Goal: Check status

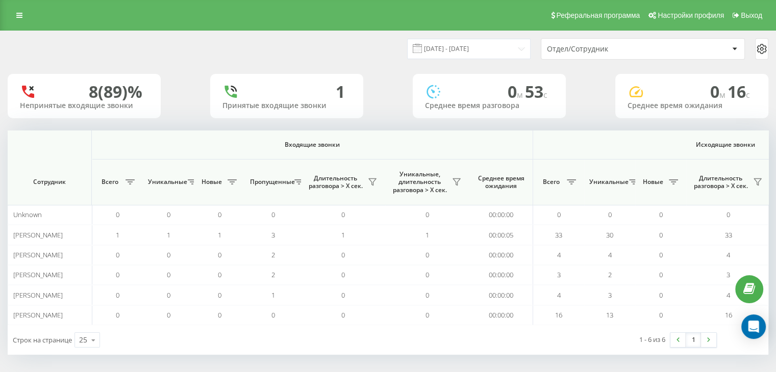
scroll to position [0, 662]
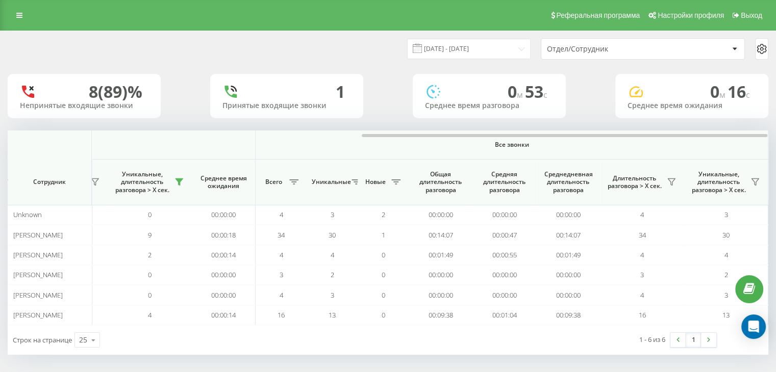
click at [461, 38] on div "[DATE] - [DATE] Отдел/Сотрудник" at bounding box center [578, 48] width 380 height 21
click at [467, 49] on input "[DATE] - [DATE]" at bounding box center [468, 49] width 123 height 20
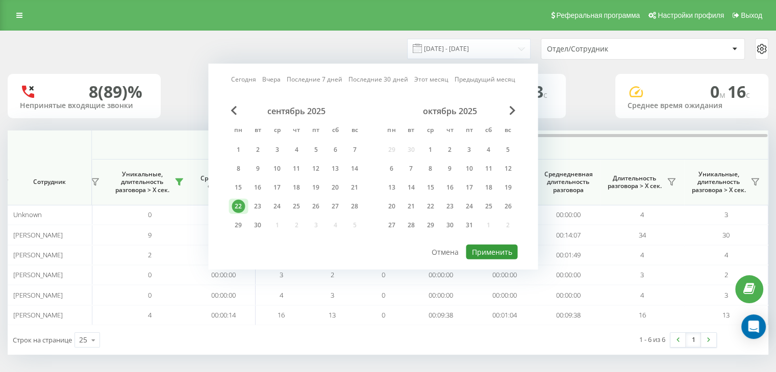
click at [483, 249] on button "Применить" at bounding box center [491, 252] width 51 height 15
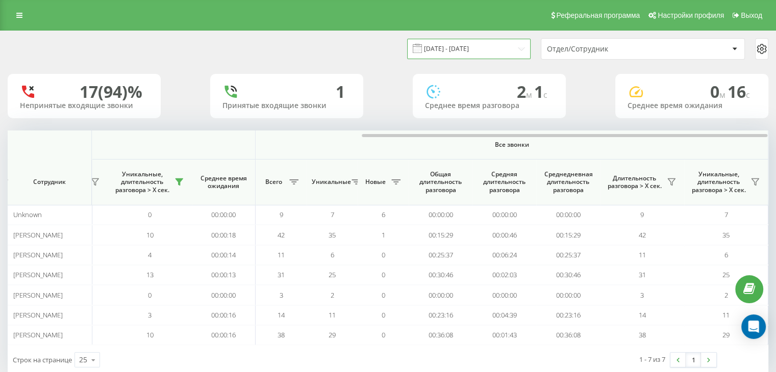
click at [453, 47] on input "[DATE] - [DATE]" at bounding box center [468, 49] width 123 height 20
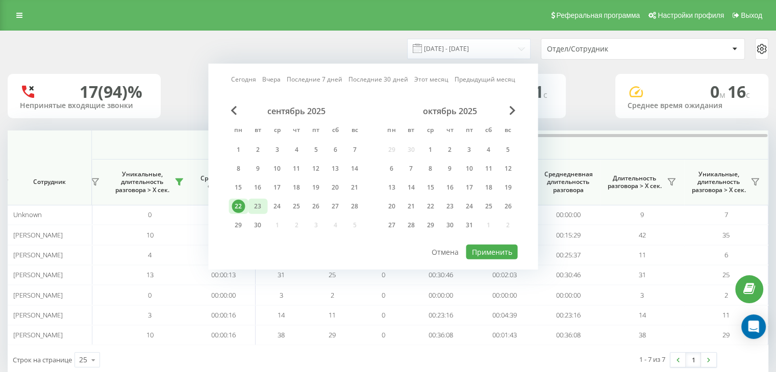
click at [259, 201] on div "23" at bounding box center [257, 206] width 13 height 13
click at [498, 249] on button "Применить" at bounding box center [491, 252] width 51 height 15
type input "[DATE] - [DATE]"
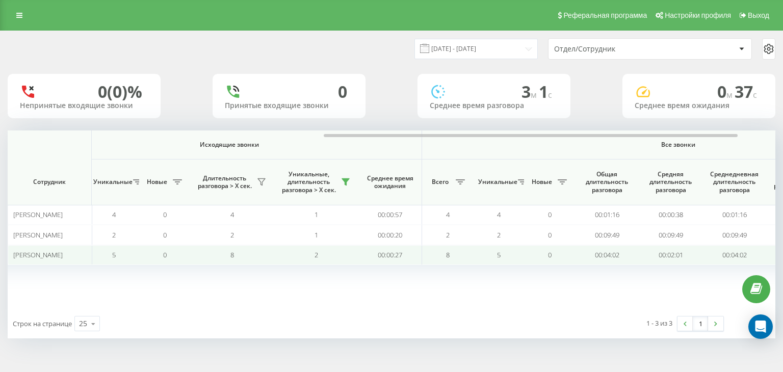
scroll to position [0, 527]
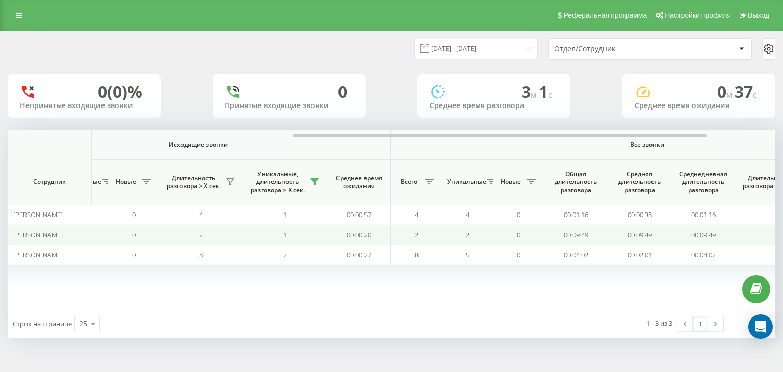
drag, startPoint x: 151, startPoint y: 249, endPoint x: 183, endPoint y: 237, distance: 33.9
click at [151, 249] on td "0" at bounding box center [133, 255] width 51 height 20
